Goal: Task Accomplishment & Management: Manage account settings

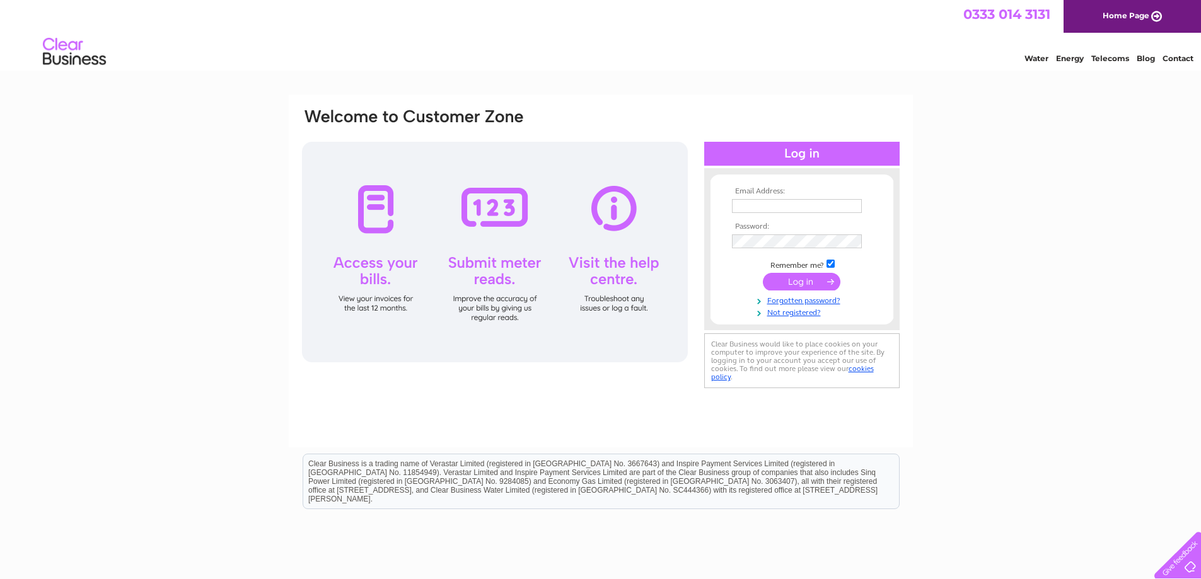
type input "enquiries@tisburypreschool.co.uk"
click at [795, 280] on input "submit" at bounding box center [802, 282] width 78 height 18
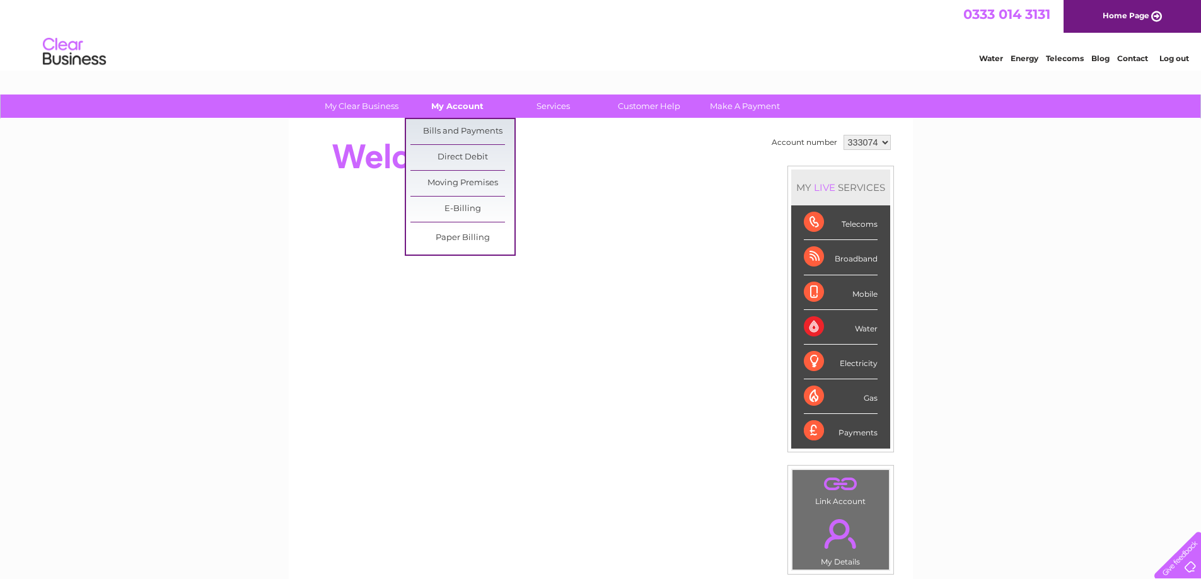
click at [468, 105] on link "My Account" at bounding box center [457, 106] width 104 height 23
click at [468, 122] on link "Bills and Payments" at bounding box center [462, 131] width 104 height 25
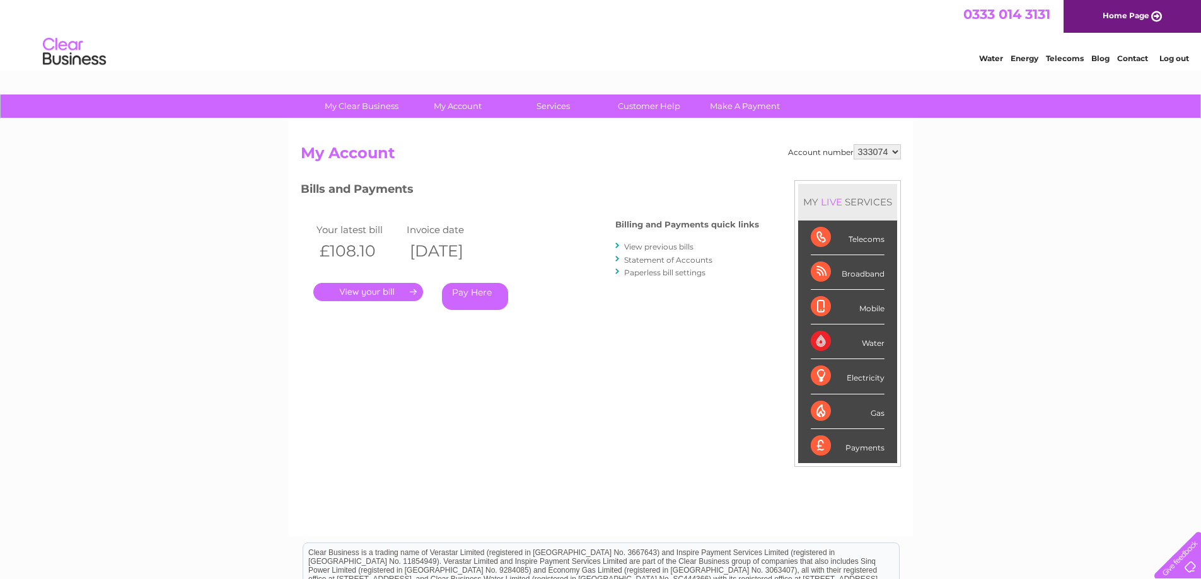
click at [374, 291] on link "." at bounding box center [368, 292] width 110 height 18
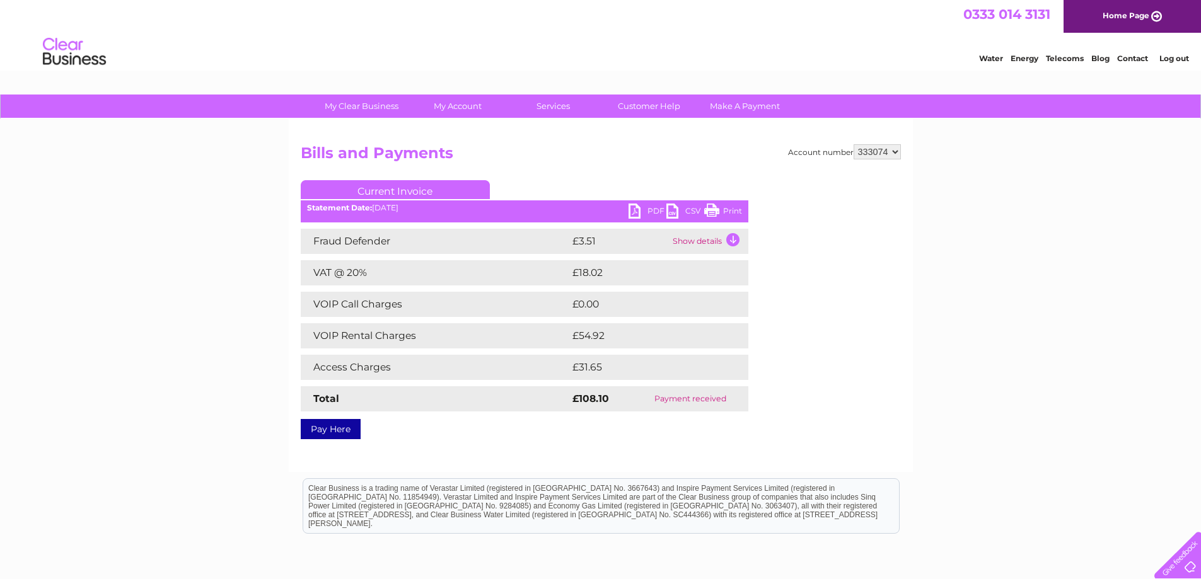
click at [650, 211] on link "PDF" at bounding box center [647, 213] width 38 height 18
